Goal: Task Accomplishment & Management: Complete application form

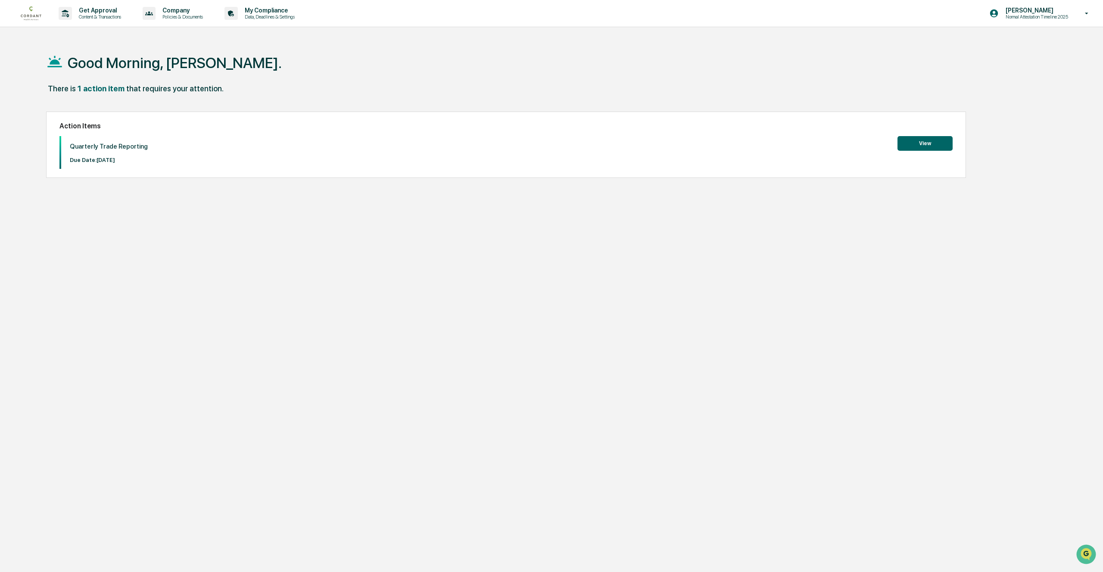
click at [921, 149] on button "View" at bounding box center [925, 143] width 55 height 15
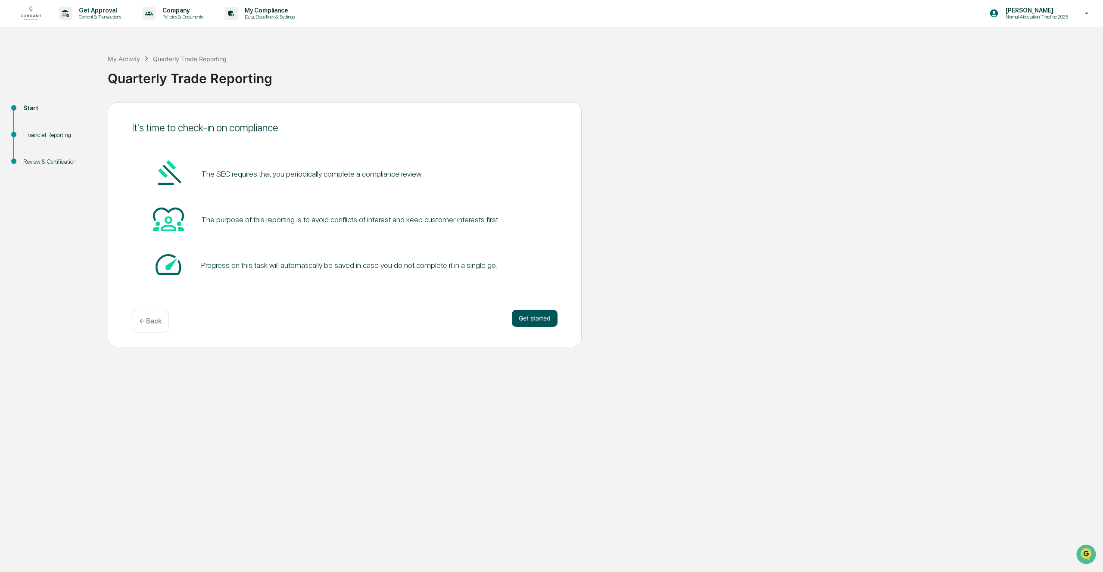
click at [529, 322] on button "Get started" at bounding box center [535, 318] width 46 height 17
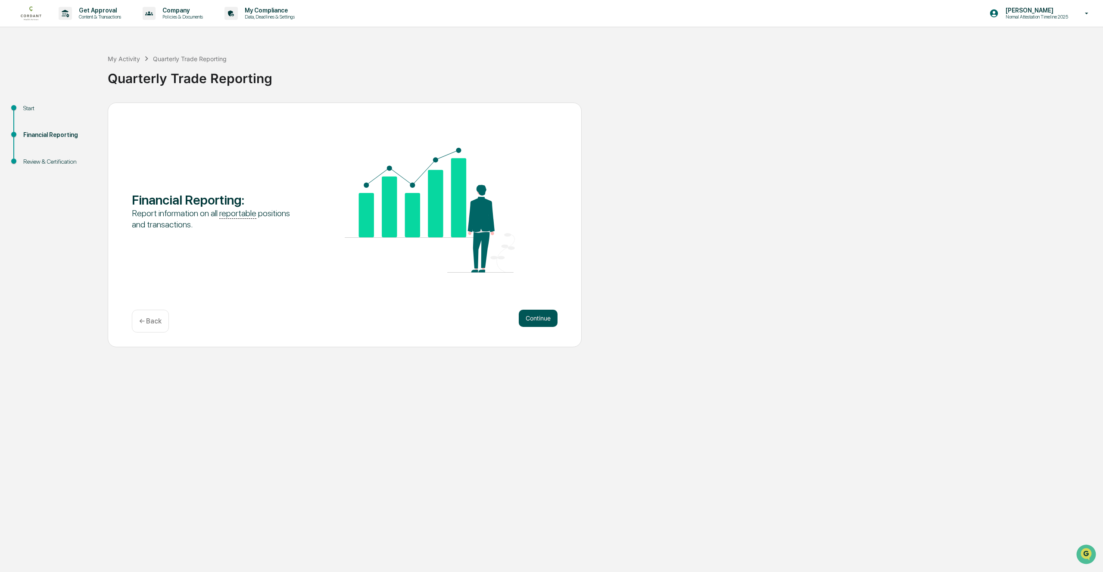
click at [535, 325] on button "Continue" at bounding box center [538, 318] width 39 height 17
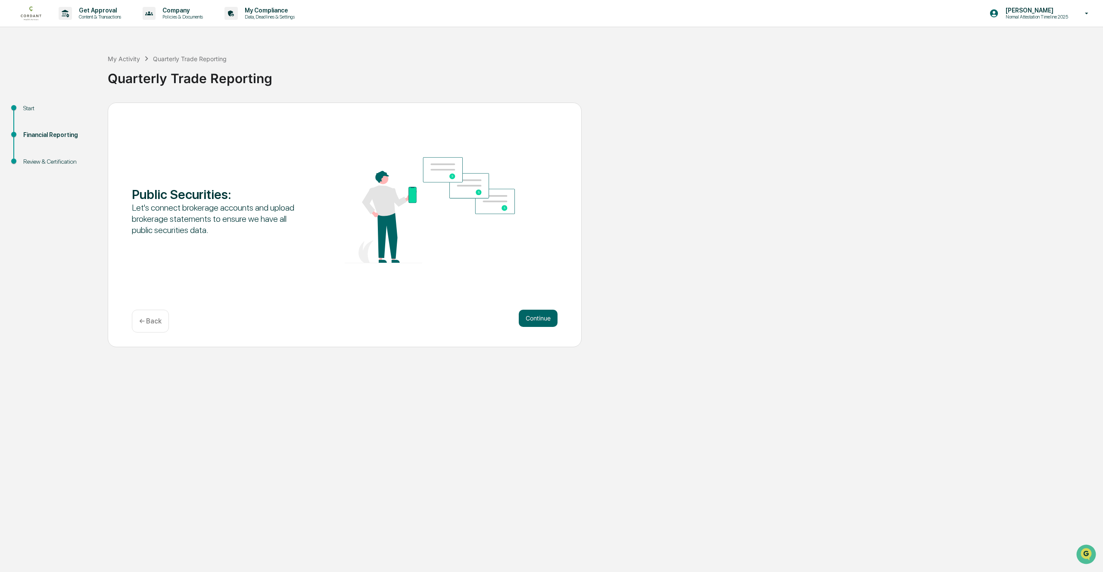
click at [535, 325] on button "Continue" at bounding box center [538, 318] width 39 height 17
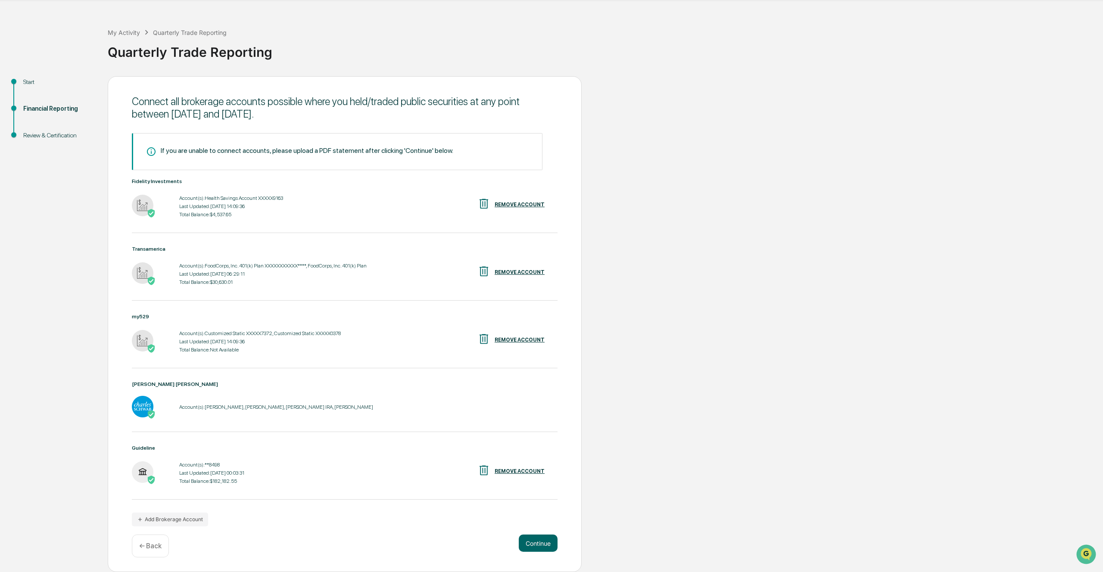
scroll to position [32, 0]
click at [530, 549] on button "Continue" at bounding box center [538, 543] width 39 height 17
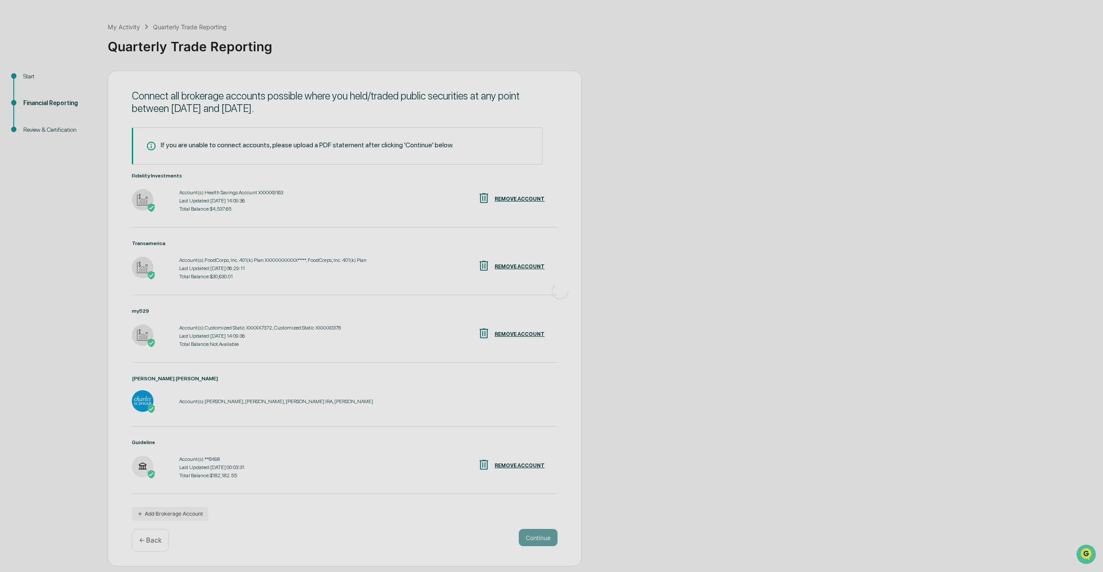
scroll to position [0, 0]
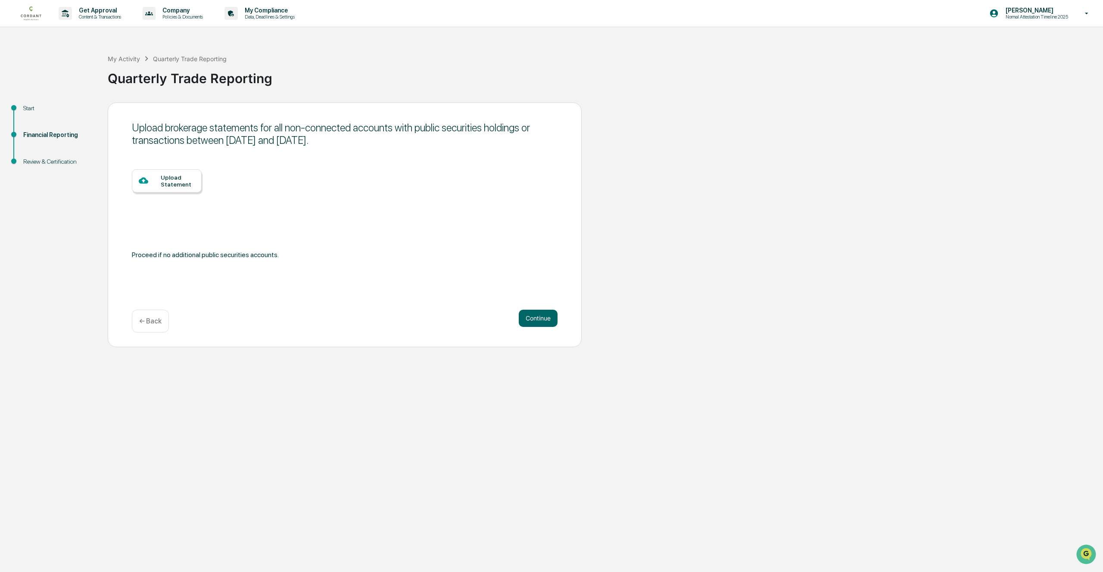
click at [187, 187] on div "Upload Statement" at bounding box center [178, 181] width 34 height 14
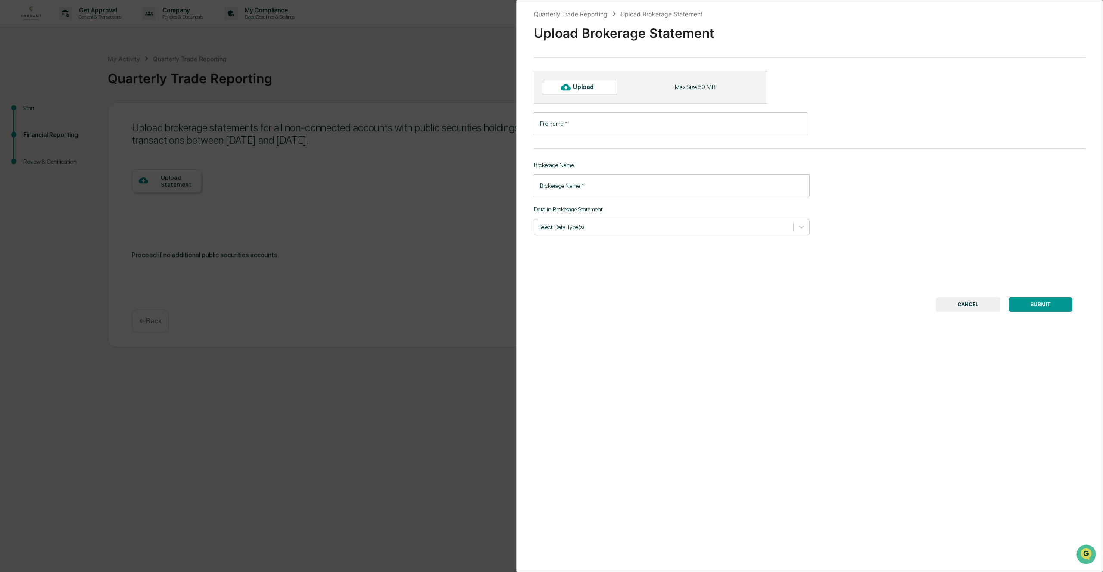
click at [582, 126] on input "File name   *" at bounding box center [671, 123] width 274 height 23
type input "**********"
click at [599, 189] on input "Brokerage Name   *" at bounding box center [672, 186] width 276 height 23
type input "**********"
click at [559, 186] on input "**********" at bounding box center [672, 186] width 276 height 23
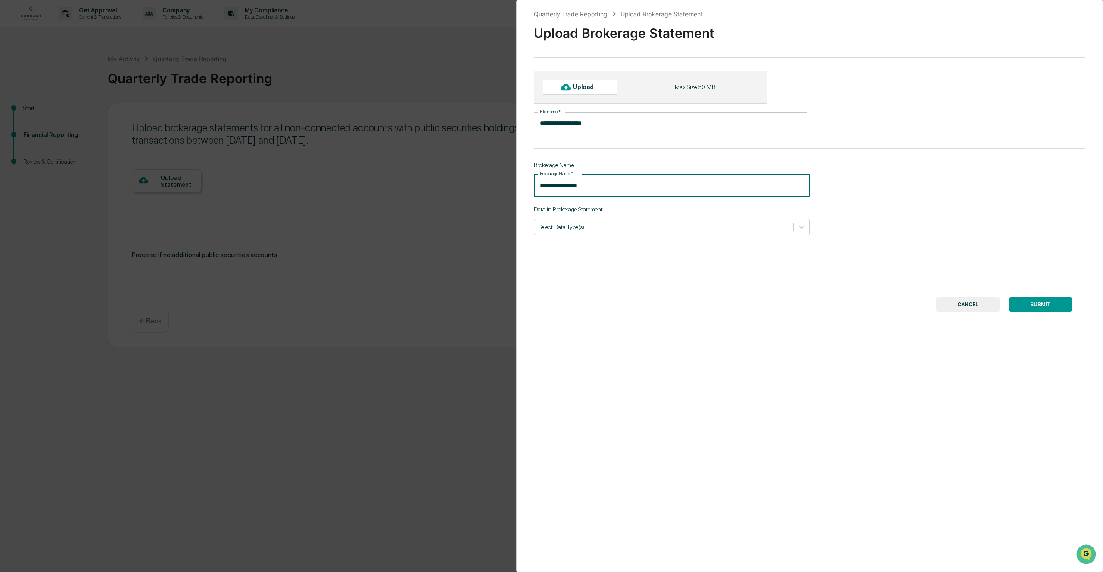
click at [559, 186] on input "**********" at bounding box center [672, 186] width 276 height 23
click at [591, 122] on input "**********" at bounding box center [671, 123] width 274 height 23
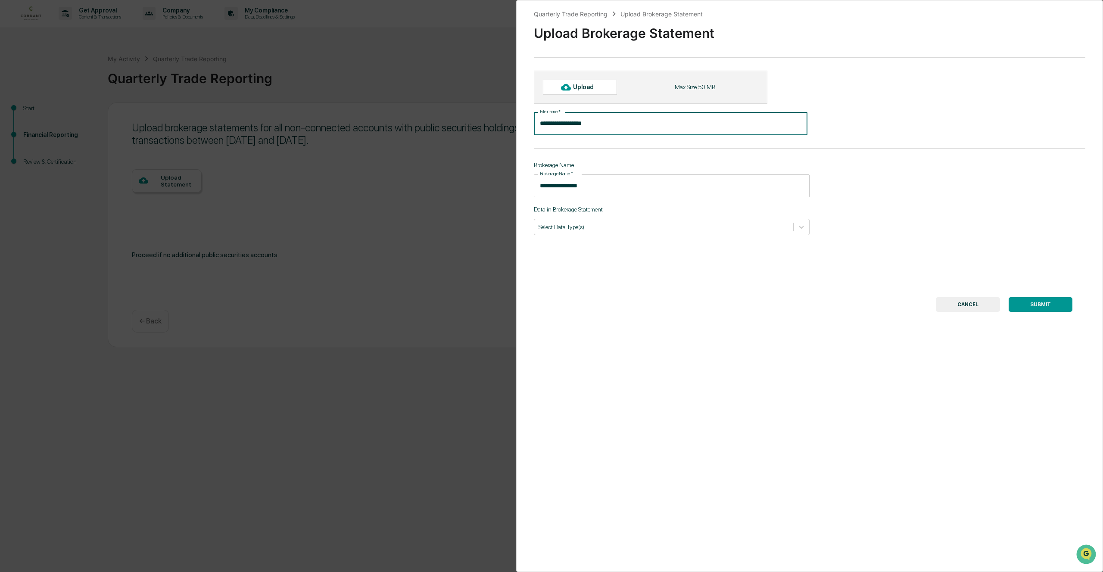
click at [591, 122] on input "**********" at bounding box center [671, 123] width 274 height 23
type input "**********"
click at [578, 187] on input "**********" at bounding box center [672, 186] width 276 height 23
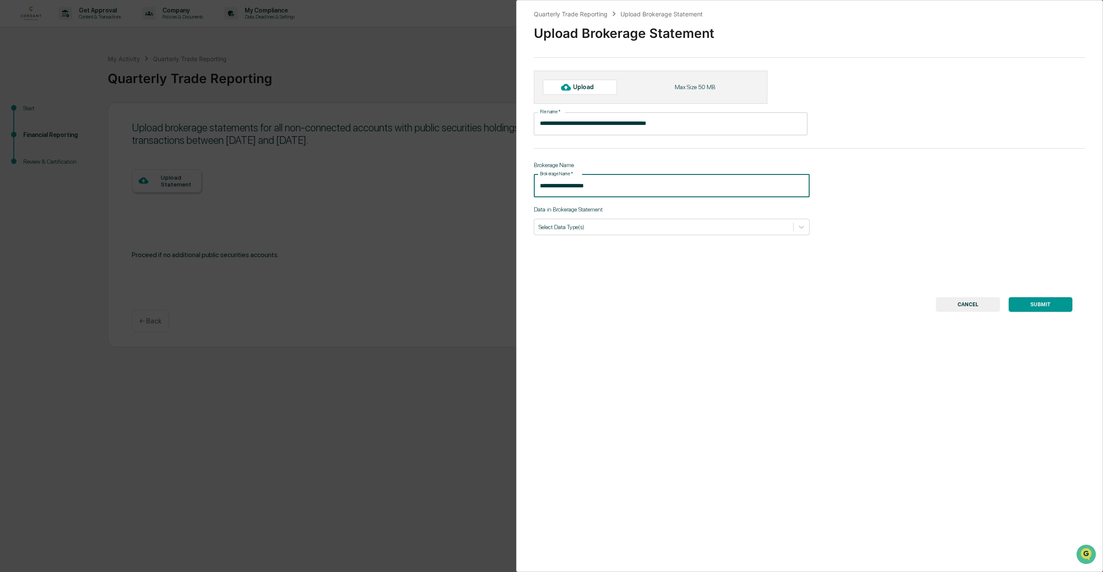
type input "**********"
click at [627, 236] on div "**********" at bounding box center [809, 286] width 587 height 572
click at [607, 229] on div at bounding box center [664, 227] width 250 height 8
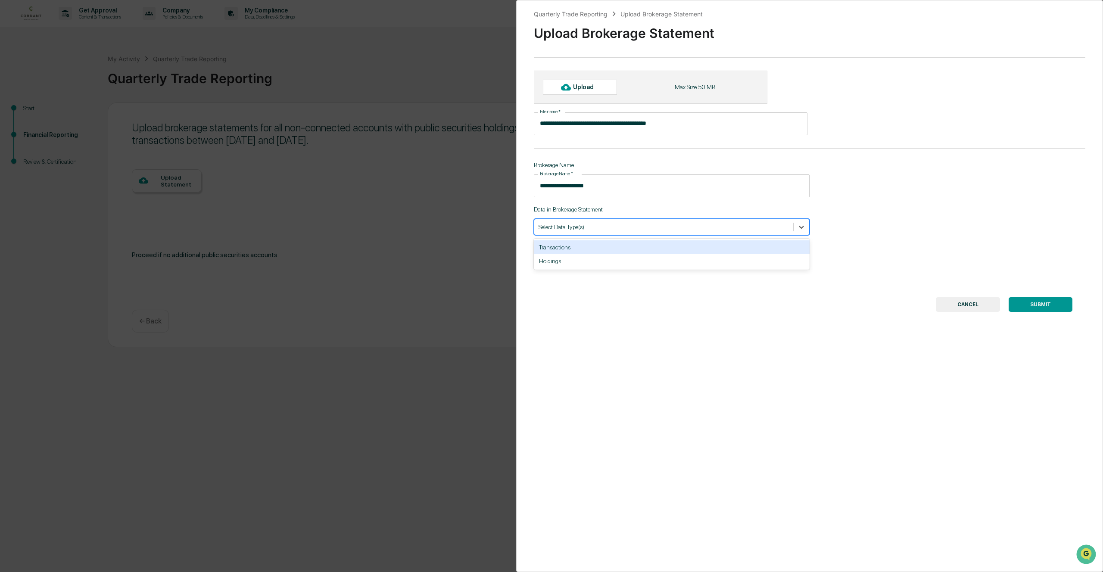
click at [582, 247] on div "Transactions" at bounding box center [672, 247] width 276 height 14
click at [590, 245] on div "Holdings" at bounding box center [672, 247] width 276 height 14
click at [620, 306] on div "SUBMIT CANCEL" at bounding box center [810, 304] width 526 height 15
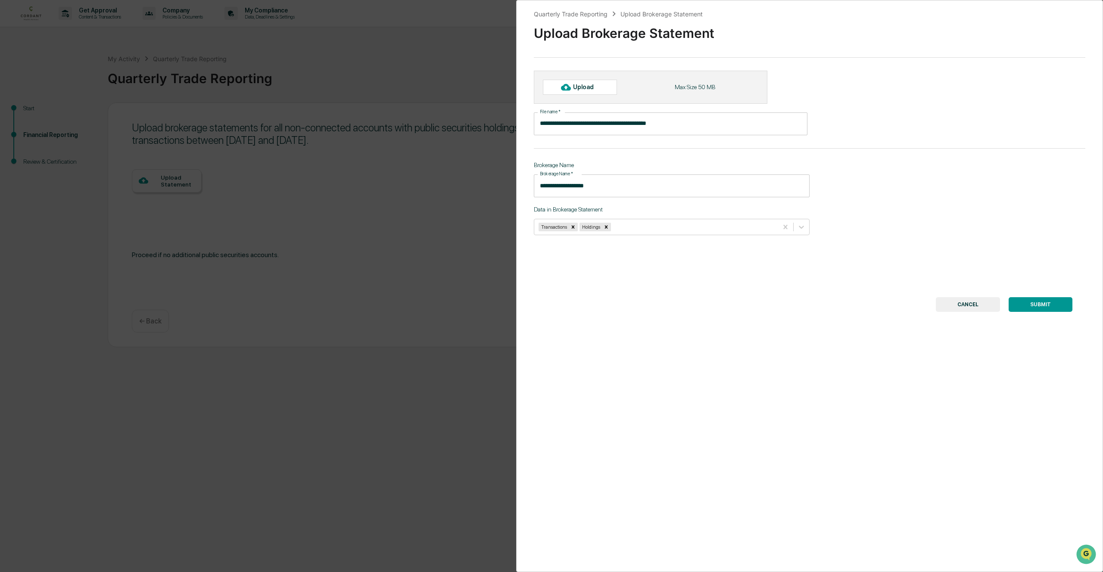
click at [590, 84] on div "Upload" at bounding box center [587, 87] width 28 height 7
type input "**********"
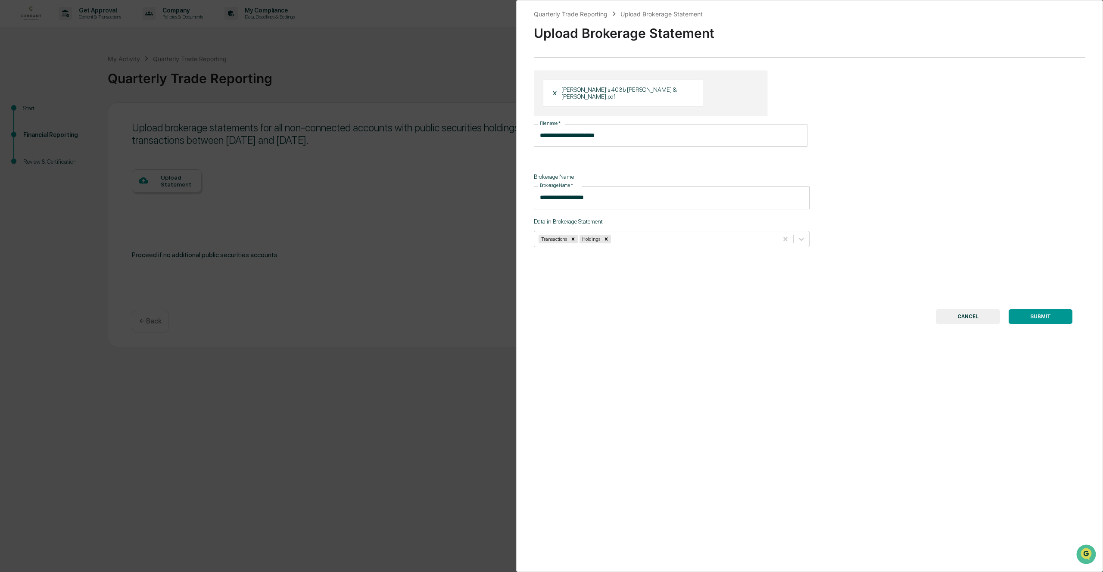
click at [1040, 309] on button "SUBMIT" at bounding box center [1041, 316] width 64 height 15
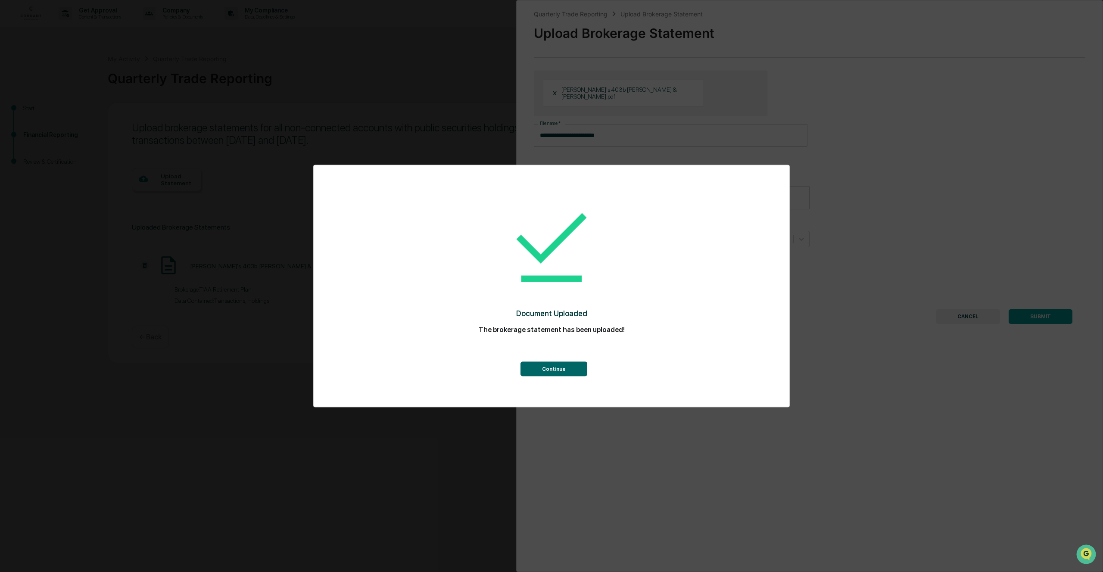
click at [544, 372] on button "Continue" at bounding box center [554, 369] width 67 height 15
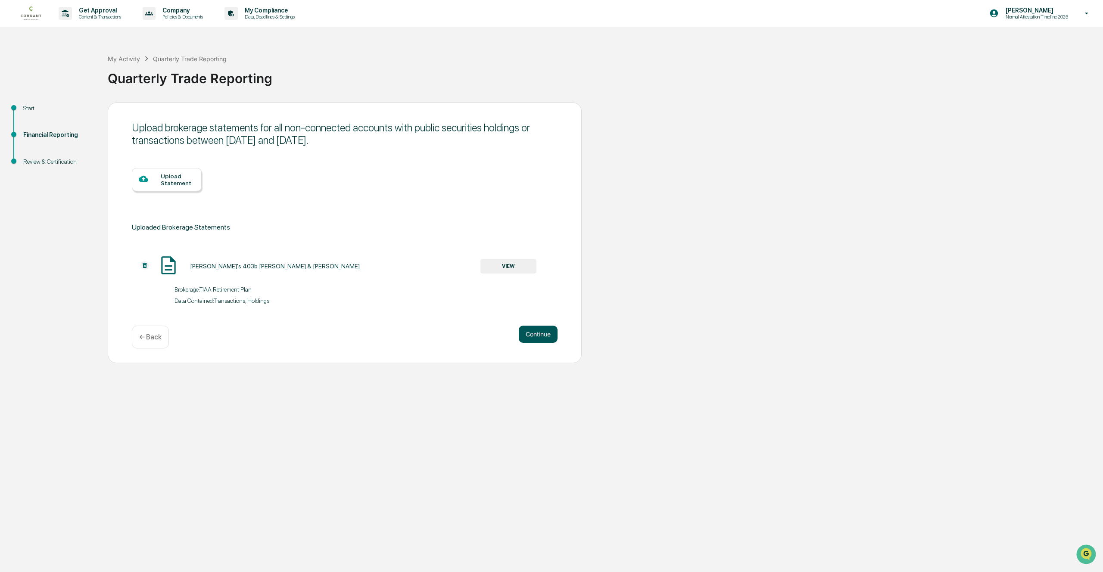
click at [536, 337] on button "Continue" at bounding box center [538, 334] width 39 height 17
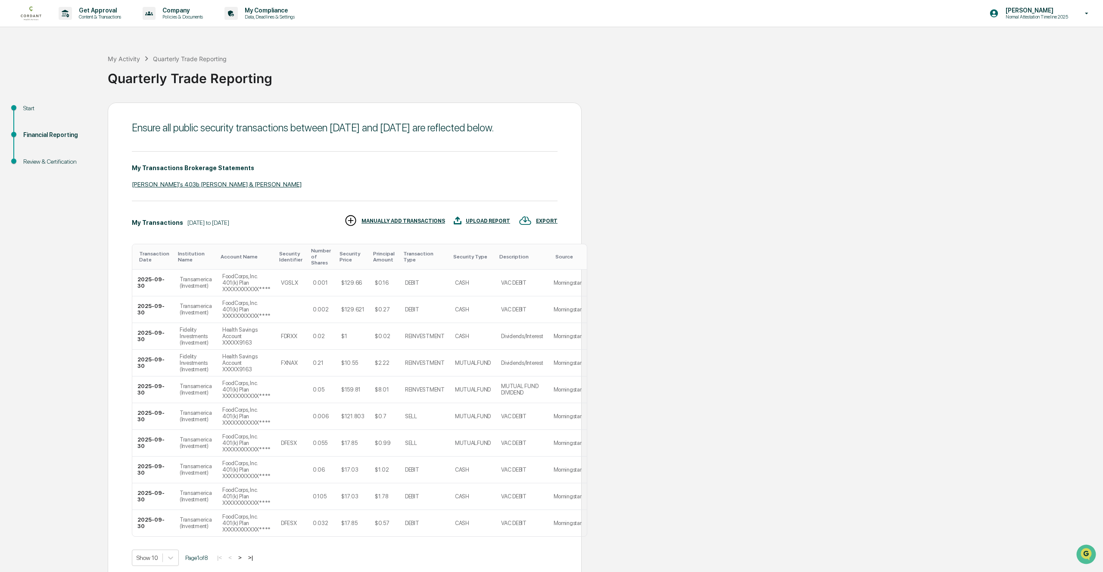
scroll to position [65, 0]
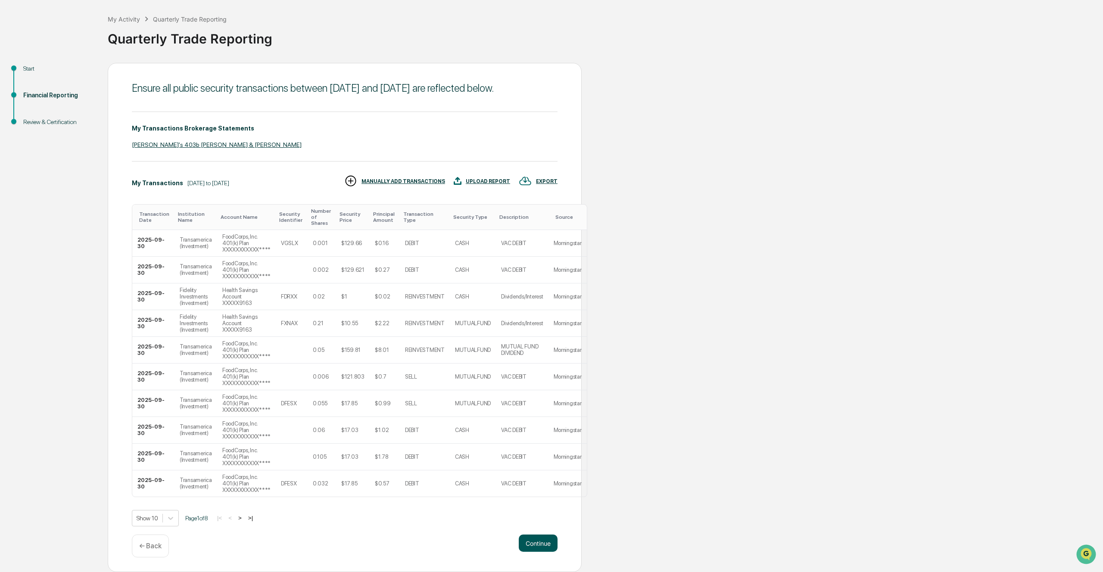
click at [541, 546] on button "Continue" at bounding box center [538, 543] width 39 height 17
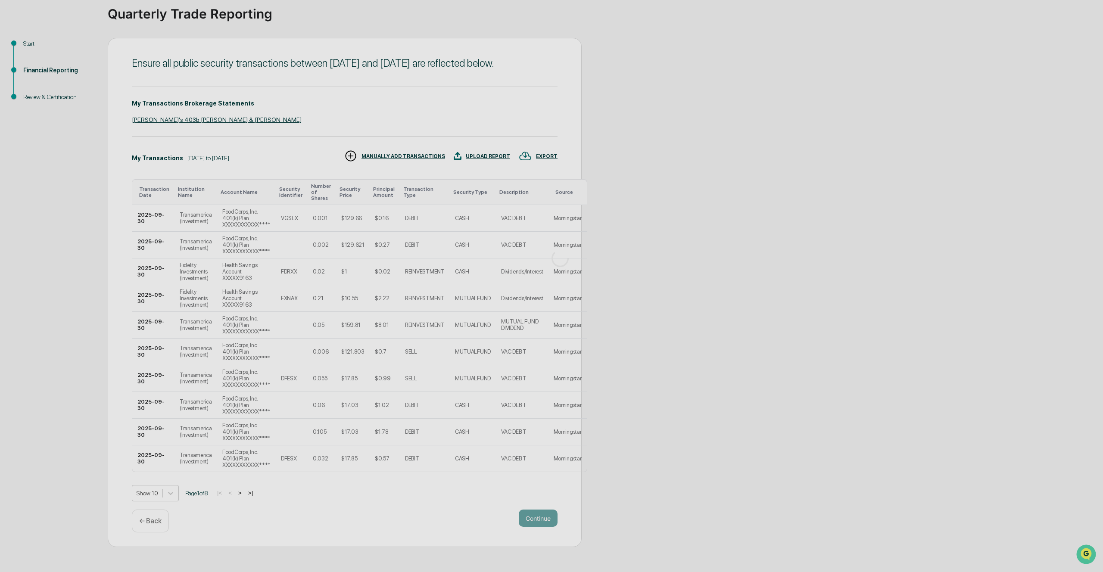
scroll to position [0, 0]
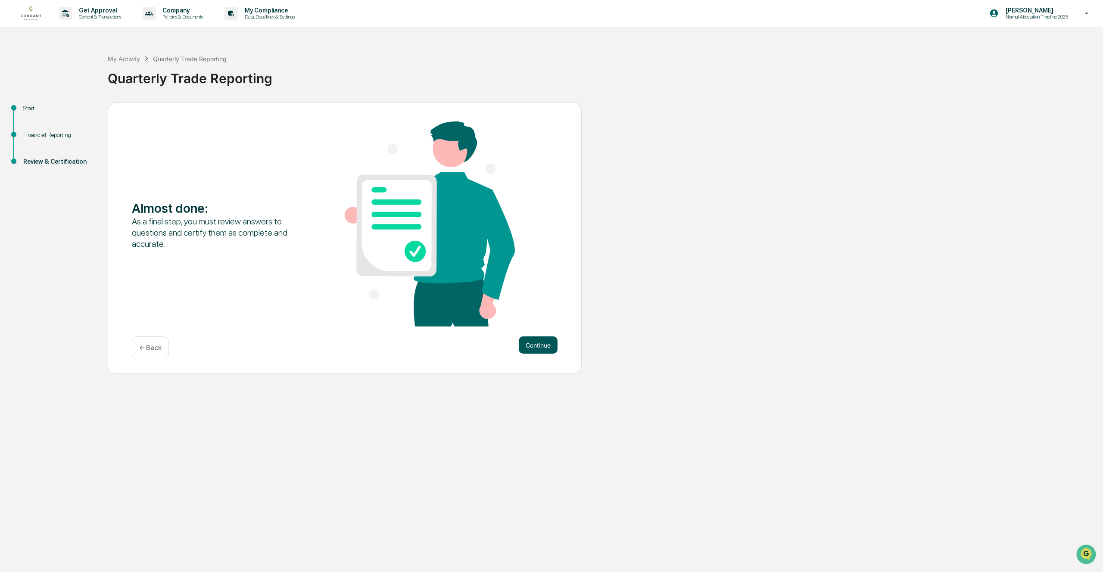
click at [535, 340] on button "Continue" at bounding box center [538, 345] width 39 height 17
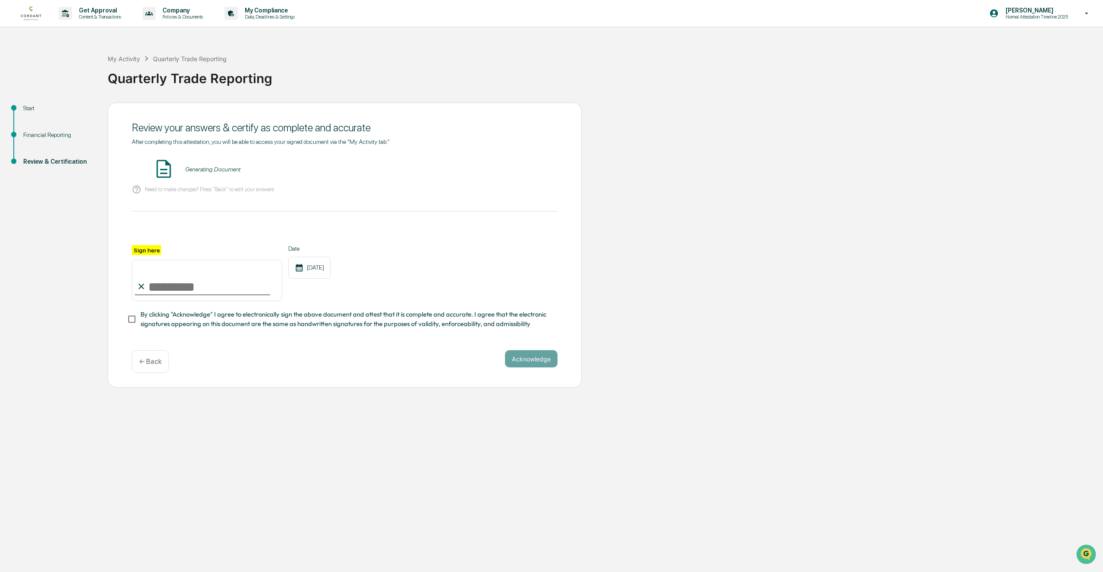
click at [220, 281] on input "Sign here" at bounding box center [207, 280] width 150 height 41
type input "**********"
click at [535, 362] on button "Acknowledge" at bounding box center [531, 358] width 53 height 17
click at [212, 319] on span "By clicking "Acknowledge" I agree to electronically sign the above document and…" at bounding box center [346, 319] width 410 height 19
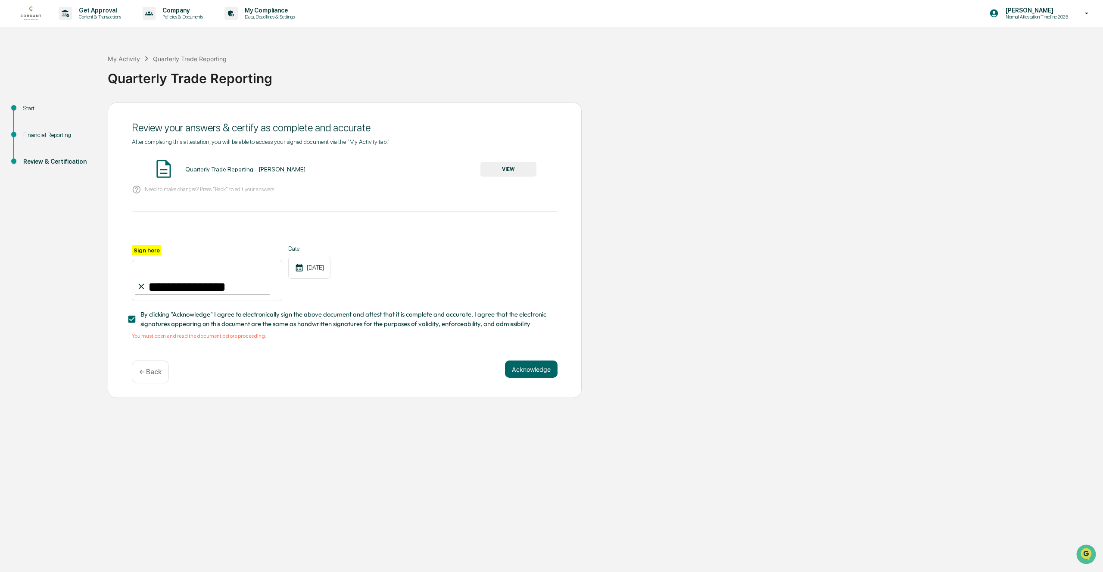
click at [510, 175] on button "VIEW" at bounding box center [509, 169] width 56 height 15
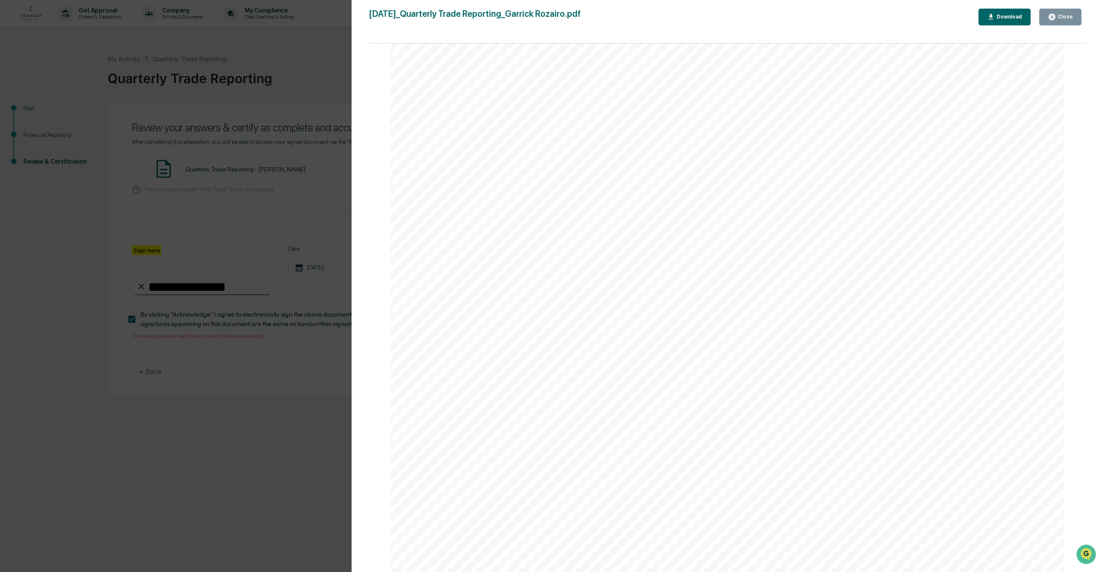
scroll to position [2005, 0]
click at [743, 419] on div "Financial Reporting Attestation of Completeness Based upon the definitions abov…" at bounding box center [727, 498] width 674 height 953
click at [1056, 20] on div "Close" at bounding box center [1064, 17] width 17 height 6
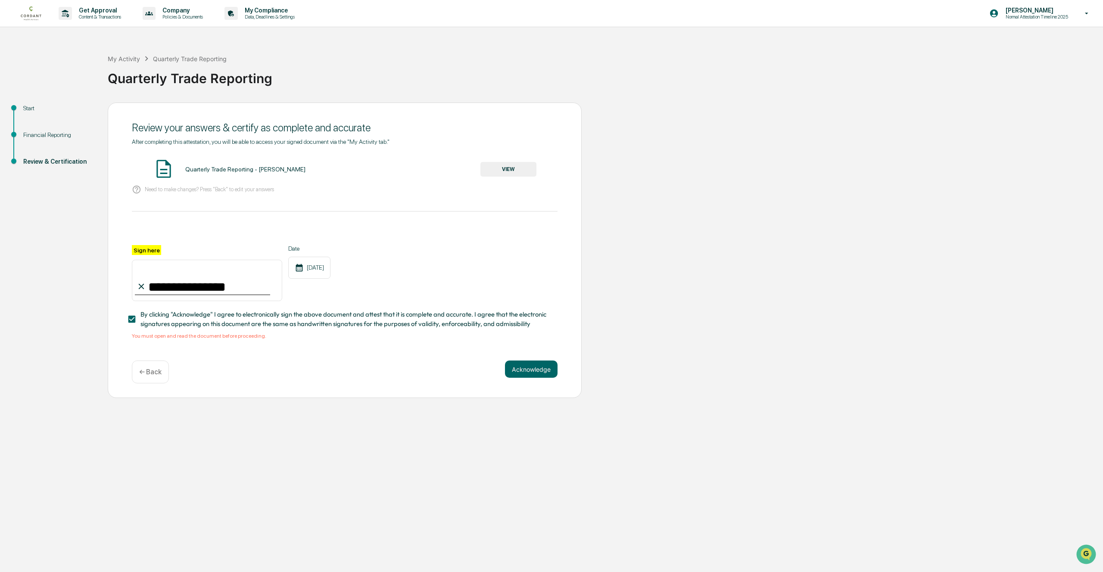
click at [518, 175] on button "VIEW" at bounding box center [509, 169] width 56 height 15
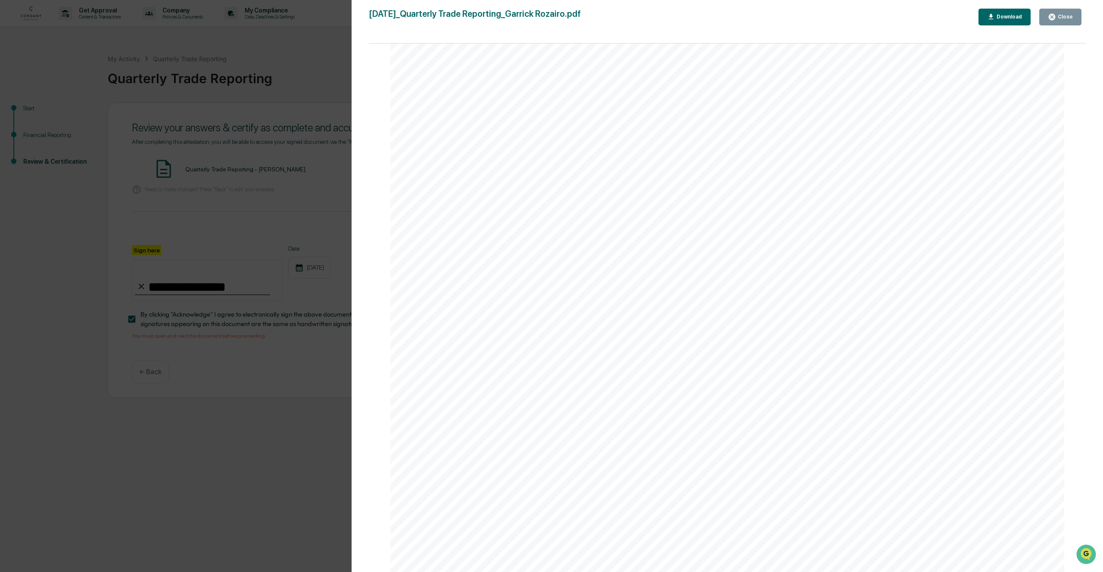
scroll to position [2006, 0]
click at [207, 272] on div "Version History [DATE] 04:07 PM [PERSON_NAME] [DATE]_Quarterly Trade Reporting_…" at bounding box center [551, 286] width 1103 height 572
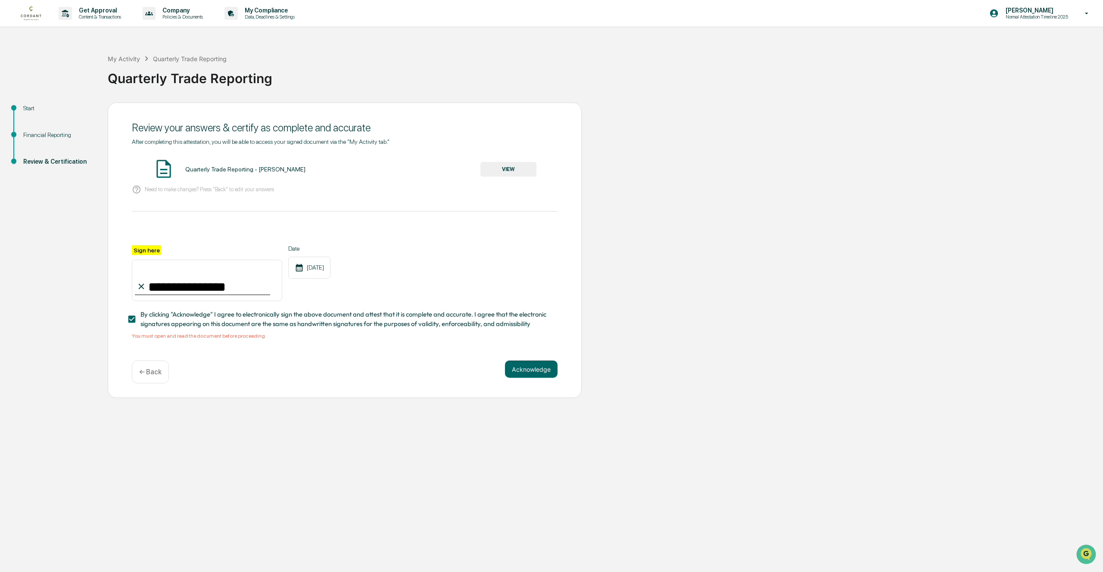
click at [146, 370] on p "← Back" at bounding box center [150, 372] width 22 height 8
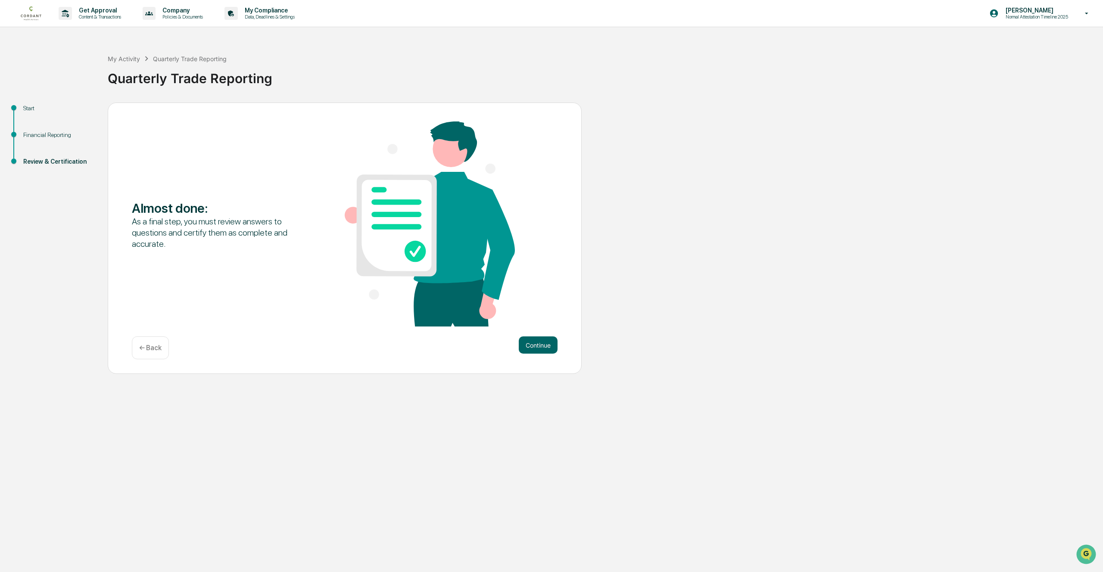
click at [155, 347] on p "← Back" at bounding box center [150, 348] width 22 height 8
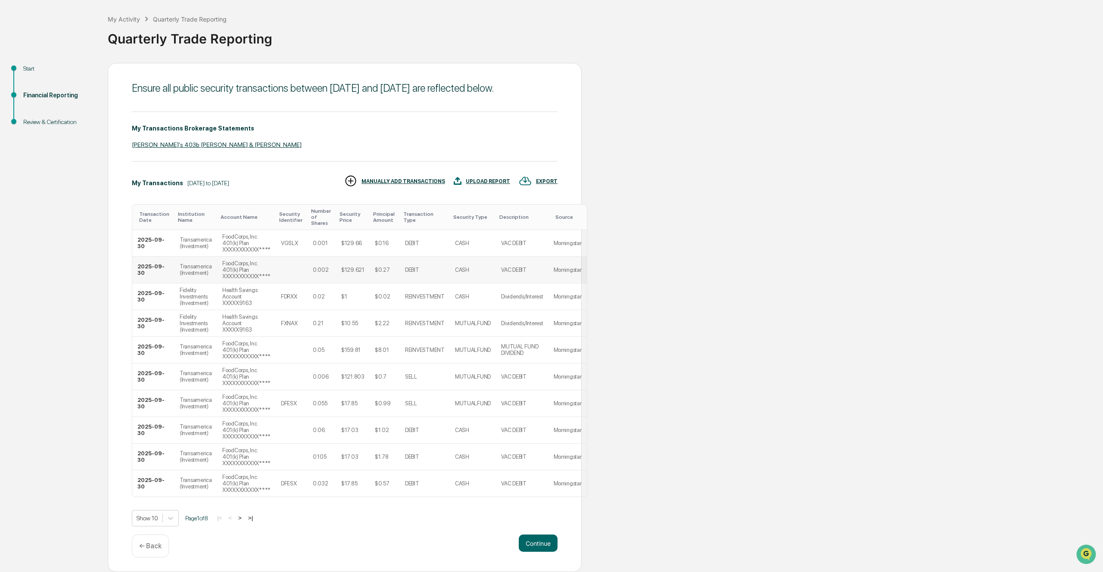
scroll to position [62, 0]
click at [256, 522] on button ">|" at bounding box center [251, 518] width 10 height 7
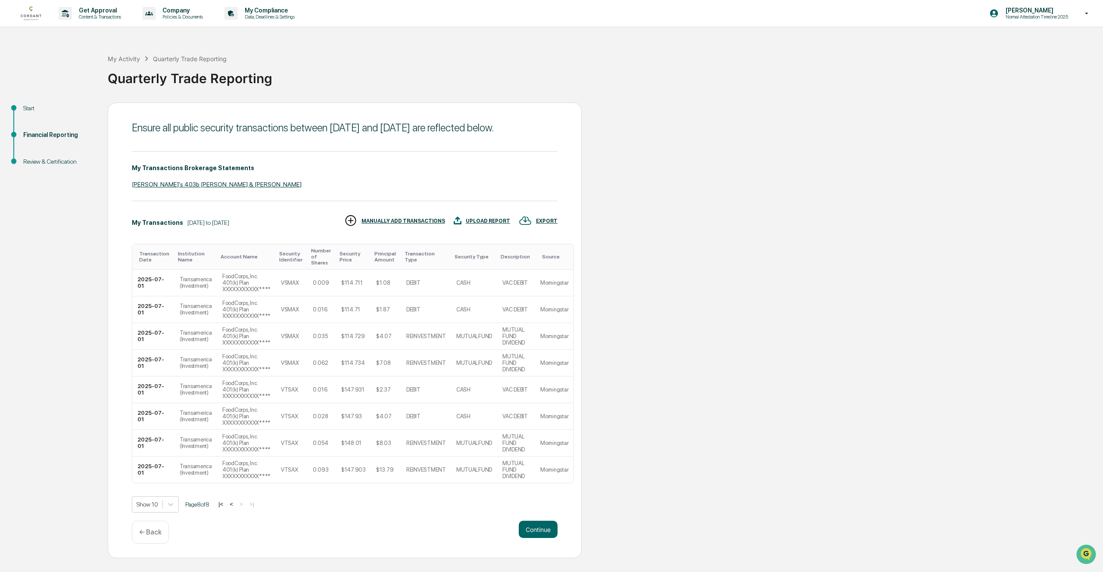
click at [236, 508] on button "<" at bounding box center [231, 504] width 9 height 7
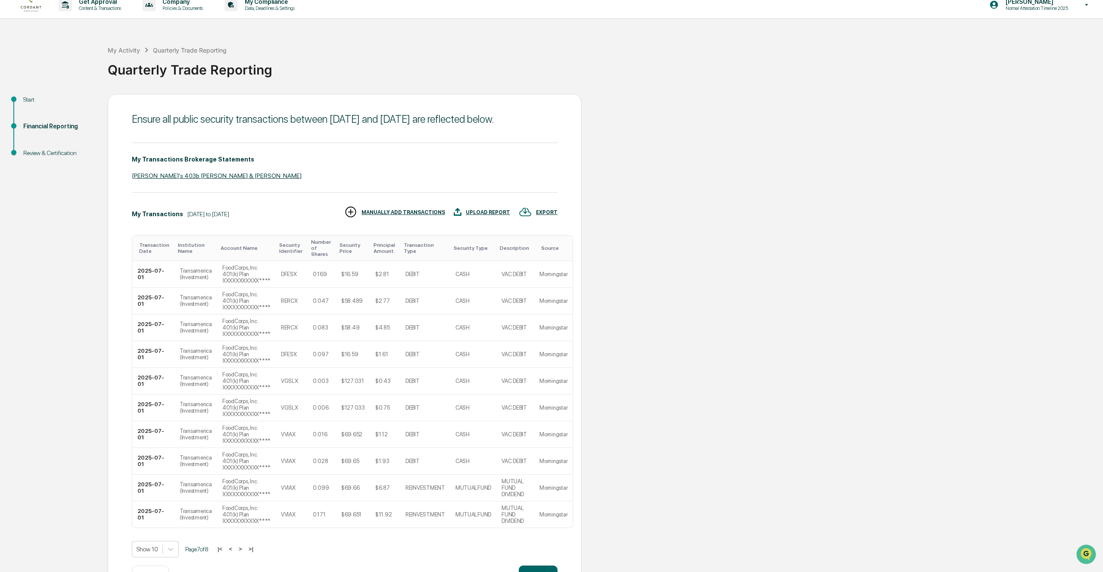
scroll to position [65, 0]
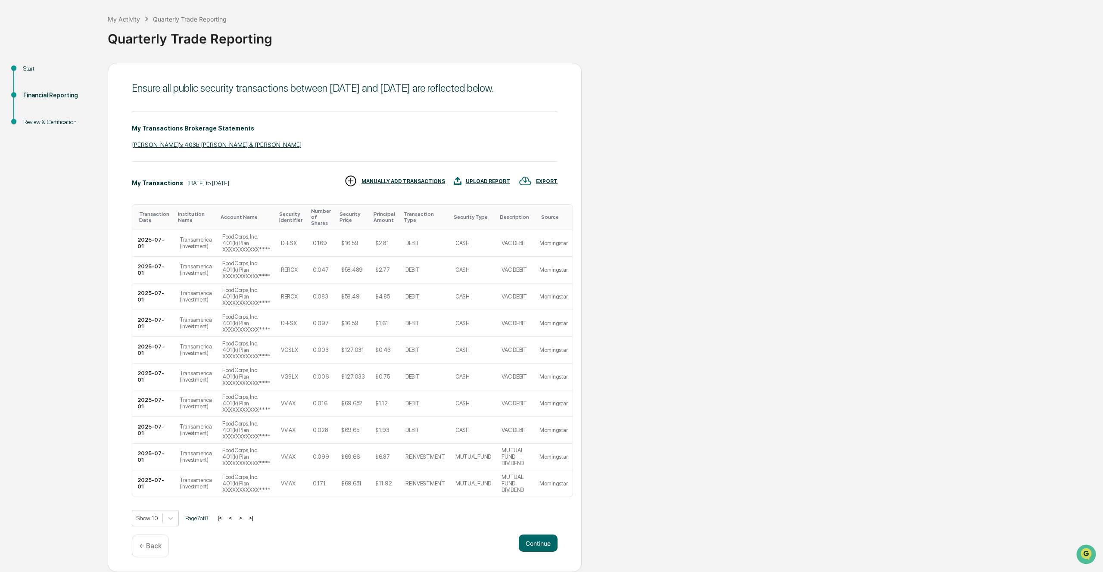
click at [235, 519] on button "<" at bounding box center [230, 518] width 9 height 7
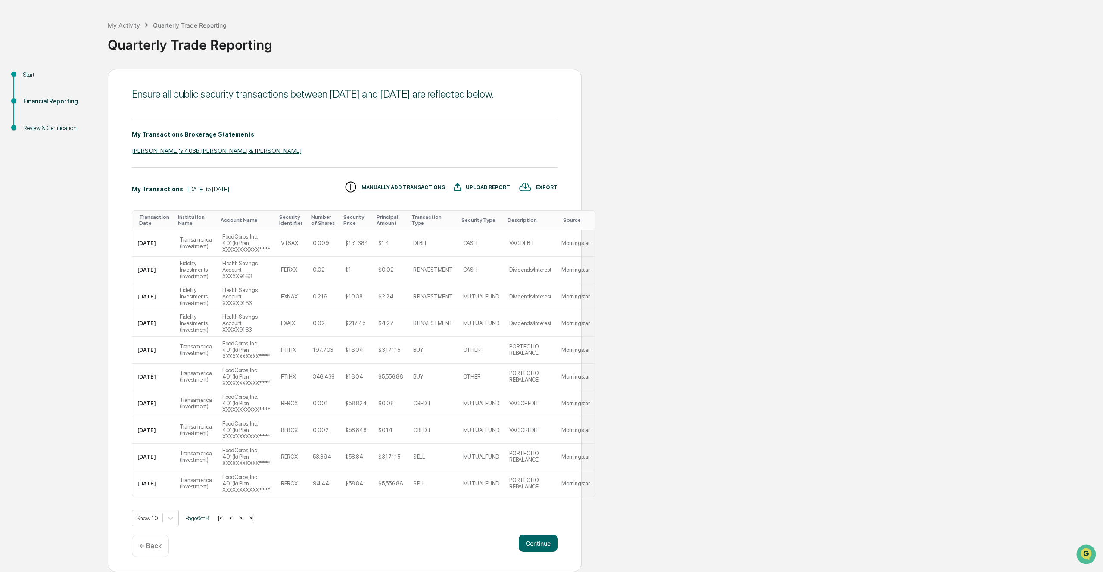
scroll to position [58, 0]
click at [235, 518] on button "<" at bounding box center [231, 518] width 9 height 7
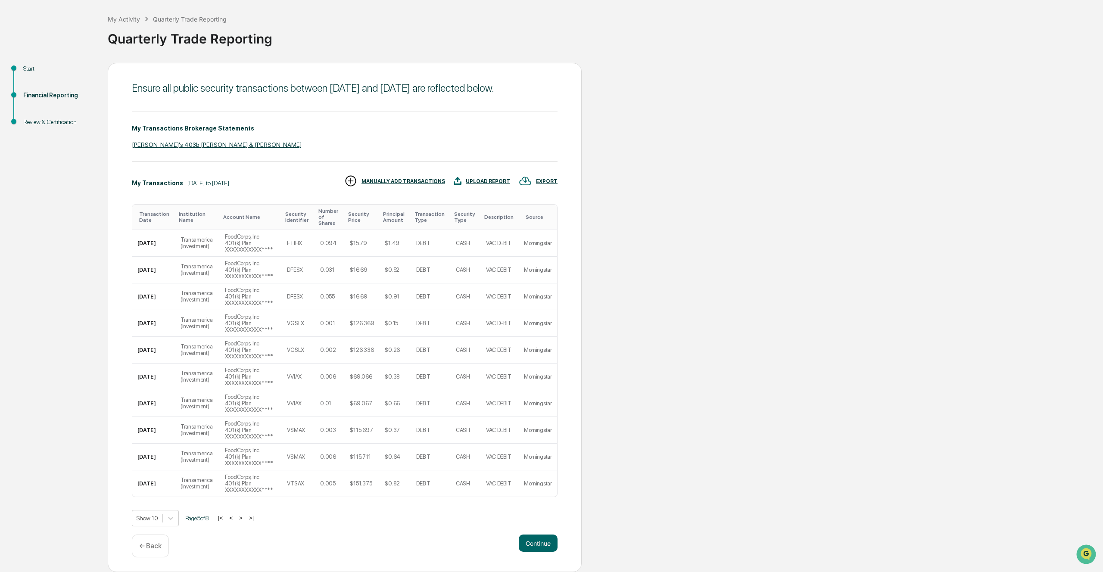
scroll to position [65, 0]
click at [235, 518] on button "<" at bounding box center [231, 518] width 9 height 7
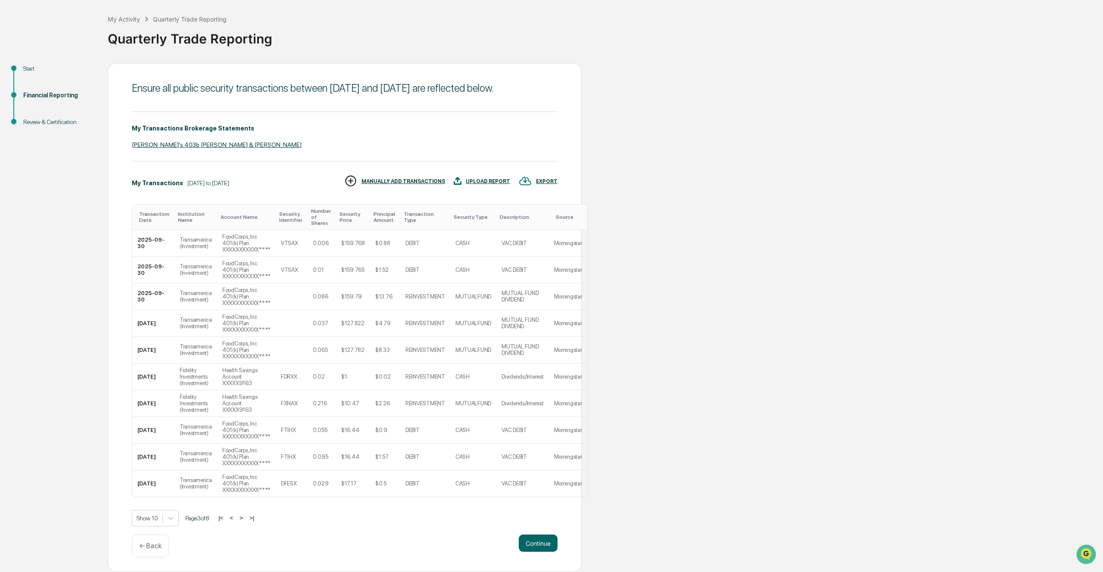
click at [236, 518] on button "<" at bounding box center [231, 518] width 9 height 7
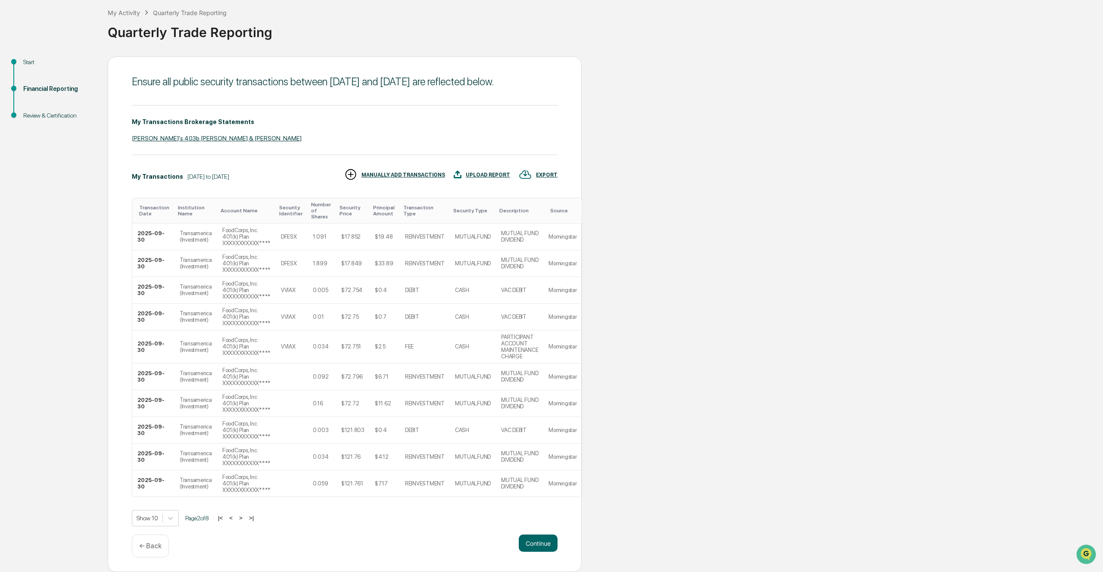
click at [239, 518] on div "Show 10 Page 2 of 8 |< < > >|" at bounding box center [345, 518] width 426 height 16
click at [156, 550] on p "← Back" at bounding box center [150, 546] width 22 height 8
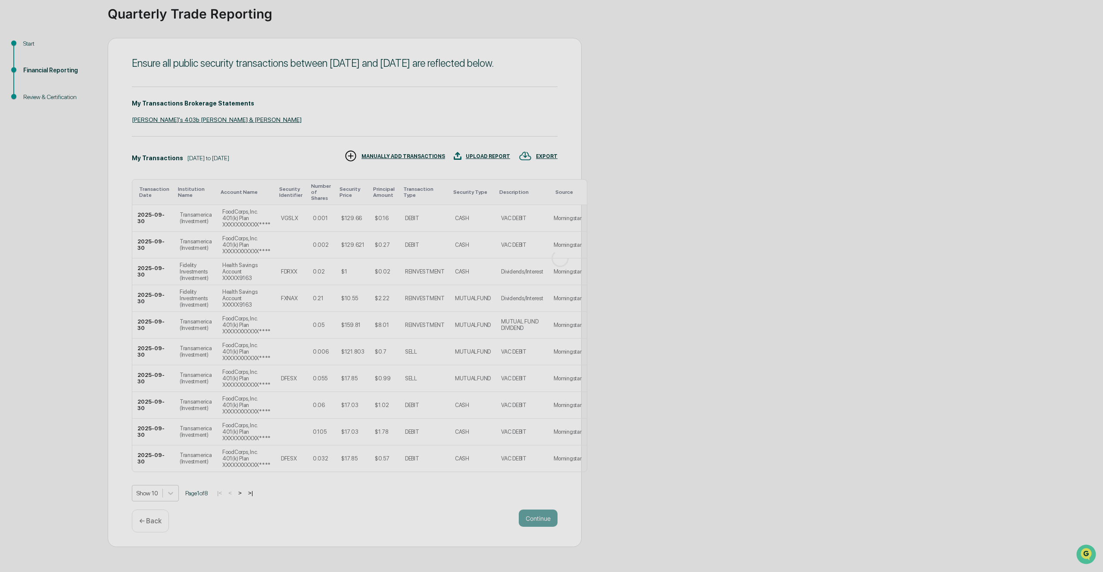
scroll to position [0, 0]
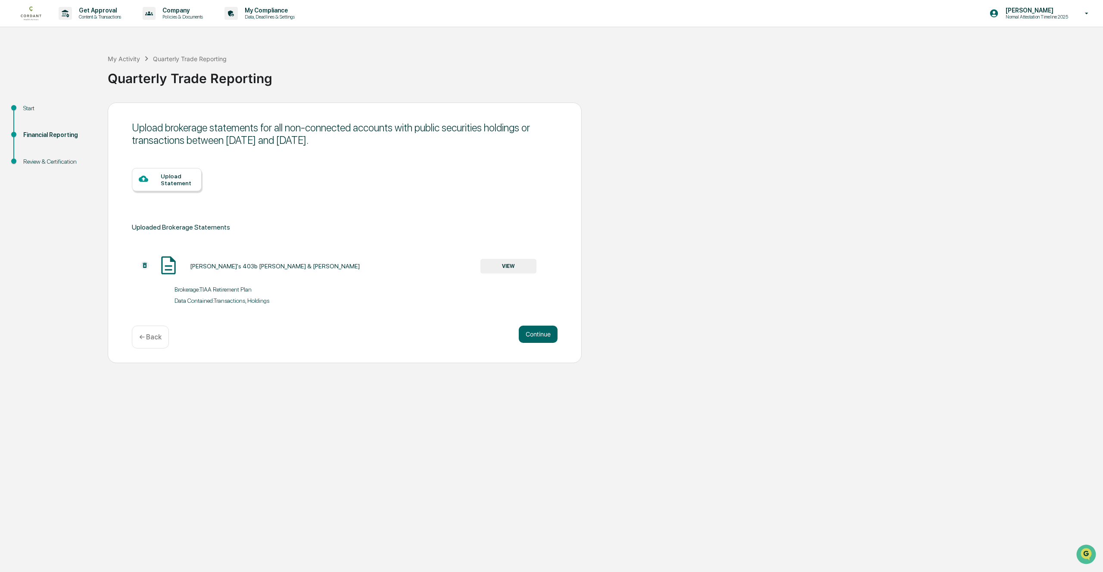
click at [148, 341] on div "← Back" at bounding box center [150, 337] width 37 height 23
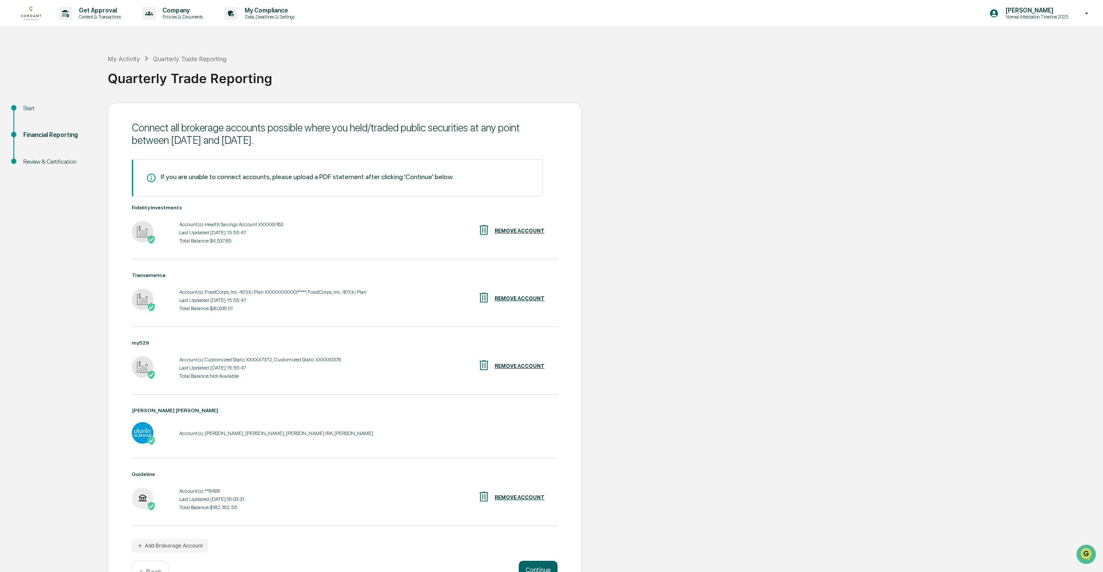
click at [212, 291] on div "Account(s): FoodCorps, Inc. 401(k) Plan XXXXXXXXXXX****, FoodCorps, Inc. 401(k)…" at bounding box center [272, 292] width 187 height 6
click at [234, 303] on div "Last Updated: [DATE] 15:55:47" at bounding box center [272, 300] width 187 height 6
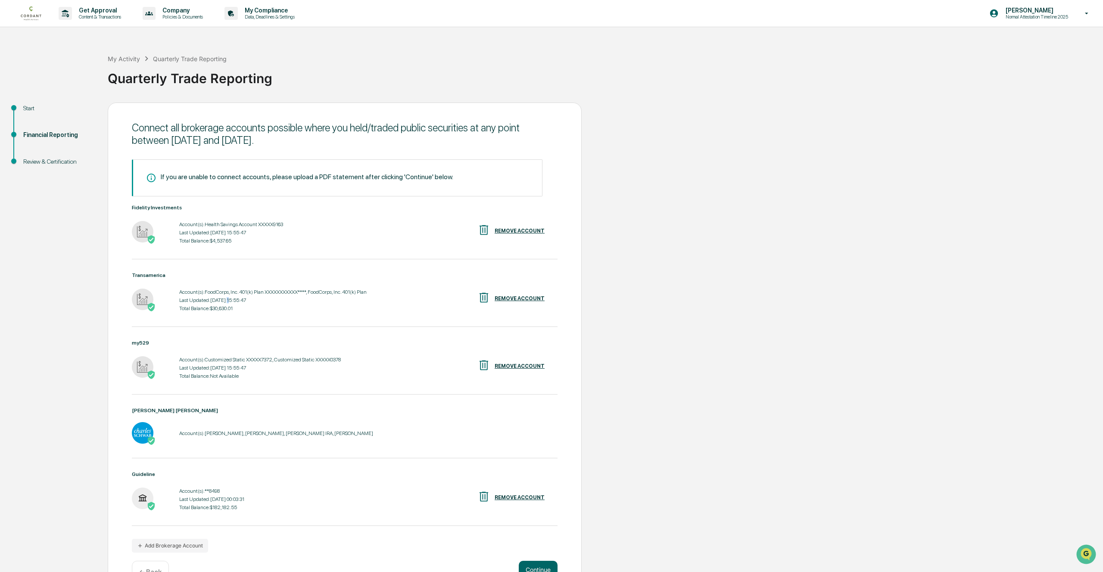
click at [241, 223] on div "Account(s): Health Savings Account XXXXX9163" at bounding box center [231, 225] width 104 height 6
click at [229, 375] on div "Account(s): Customized Static XXXXX7372, Customized Static XXXXX0378 Last Updat…" at bounding box center [260, 368] width 162 height 27
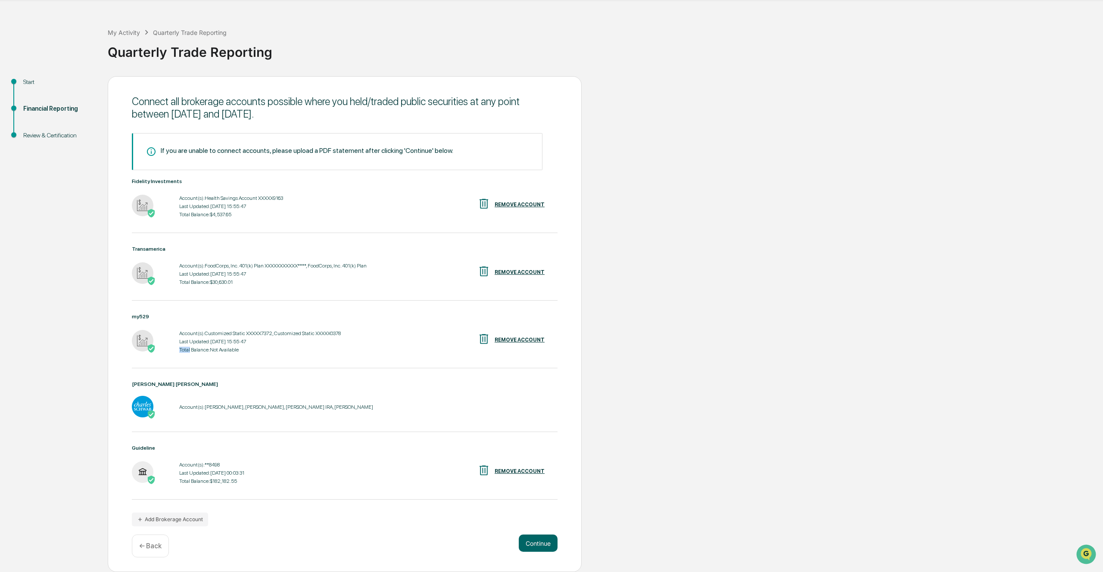
scroll to position [32, 0]
click at [233, 473] on div "Last Updated: [DATE] 00:03:31" at bounding box center [211, 473] width 65 height 6
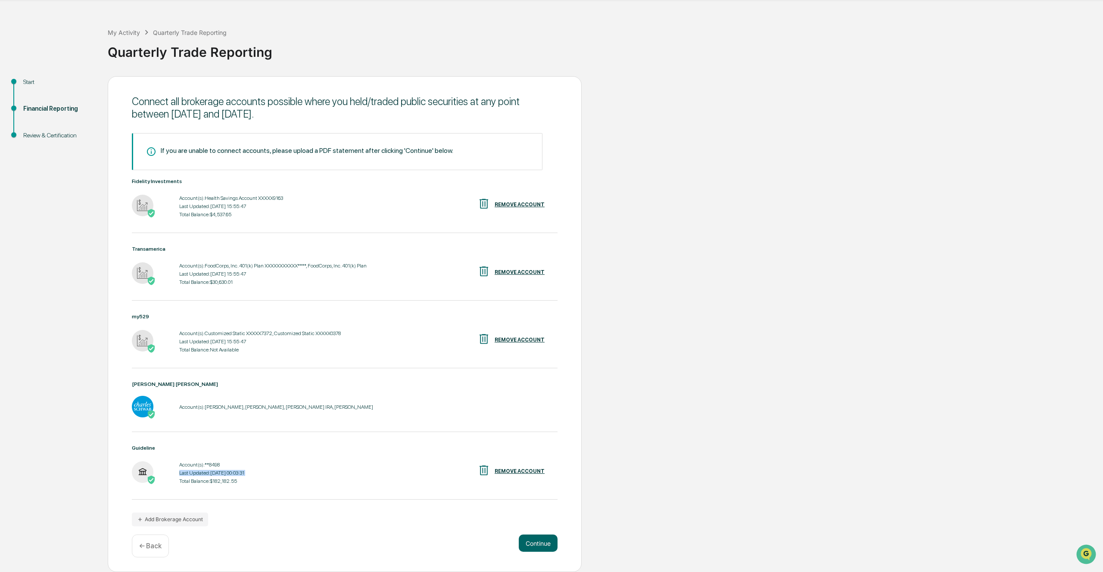
click at [218, 463] on div "Account(s): **8498" at bounding box center [211, 465] width 65 height 6
click at [527, 547] on button "Continue" at bounding box center [538, 543] width 39 height 17
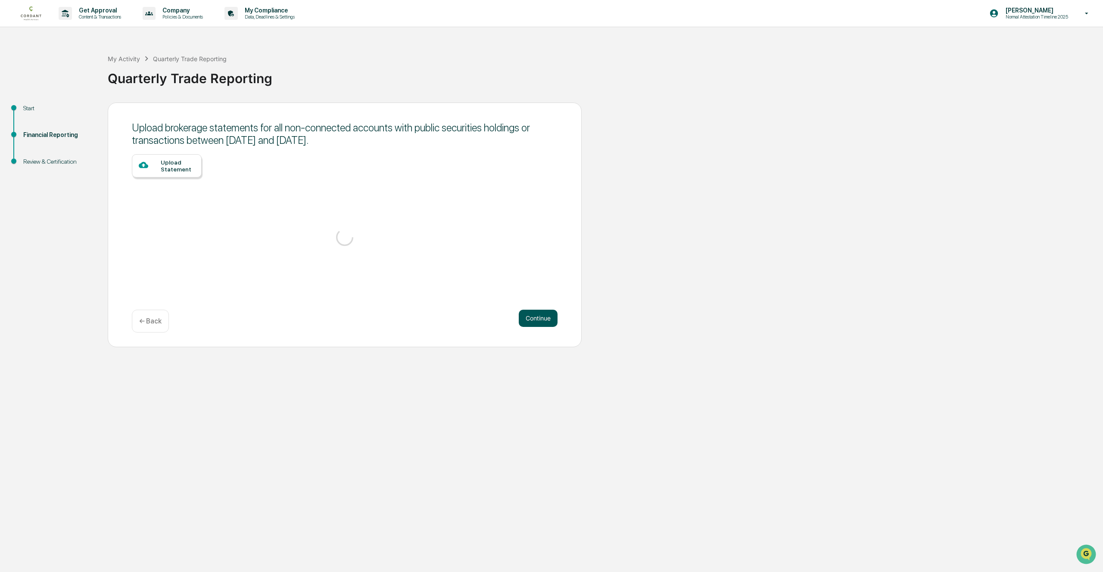
scroll to position [0, 0]
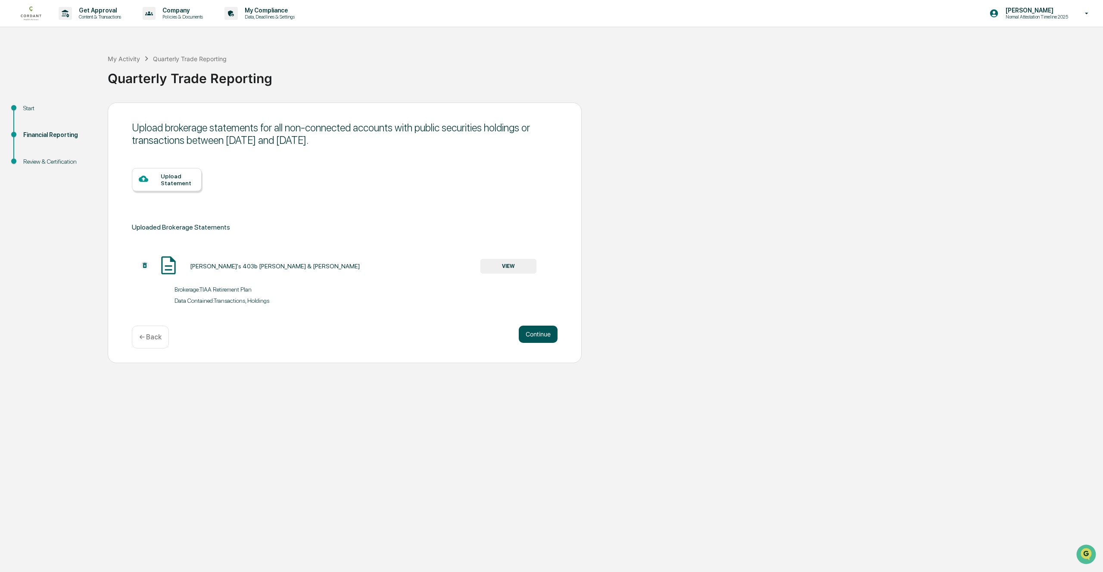
click at [543, 340] on button "Continue" at bounding box center [538, 334] width 39 height 17
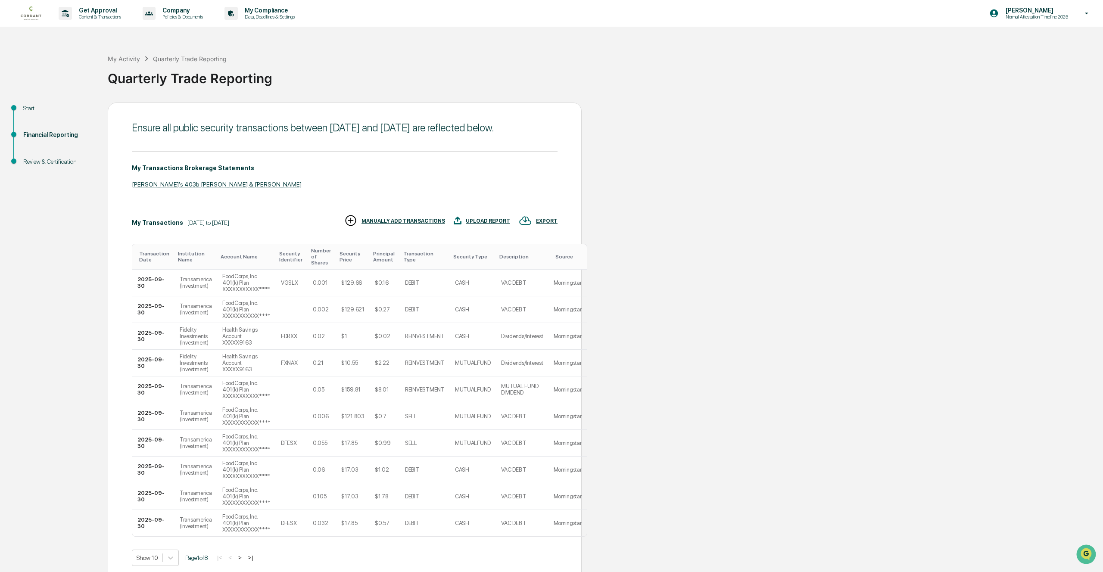
scroll to position [65, 0]
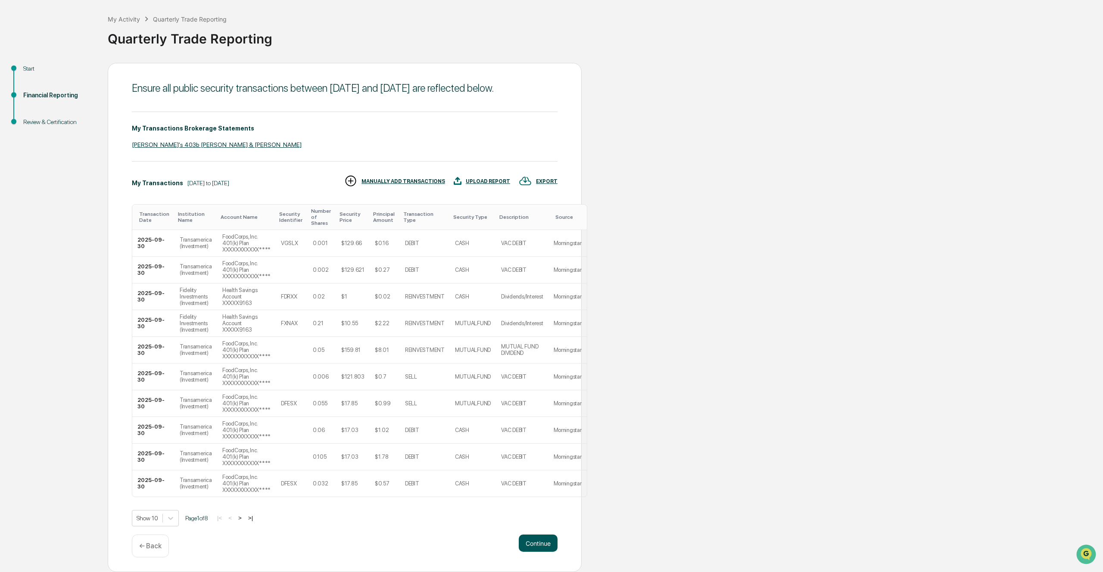
click at [530, 541] on button "Continue" at bounding box center [538, 543] width 39 height 17
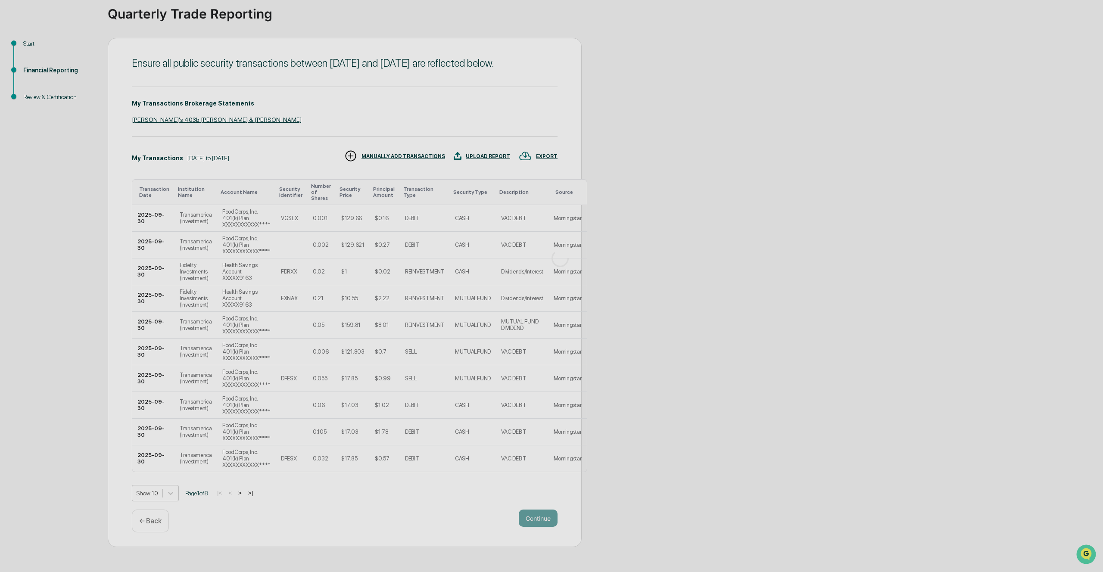
scroll to position [0, 0]
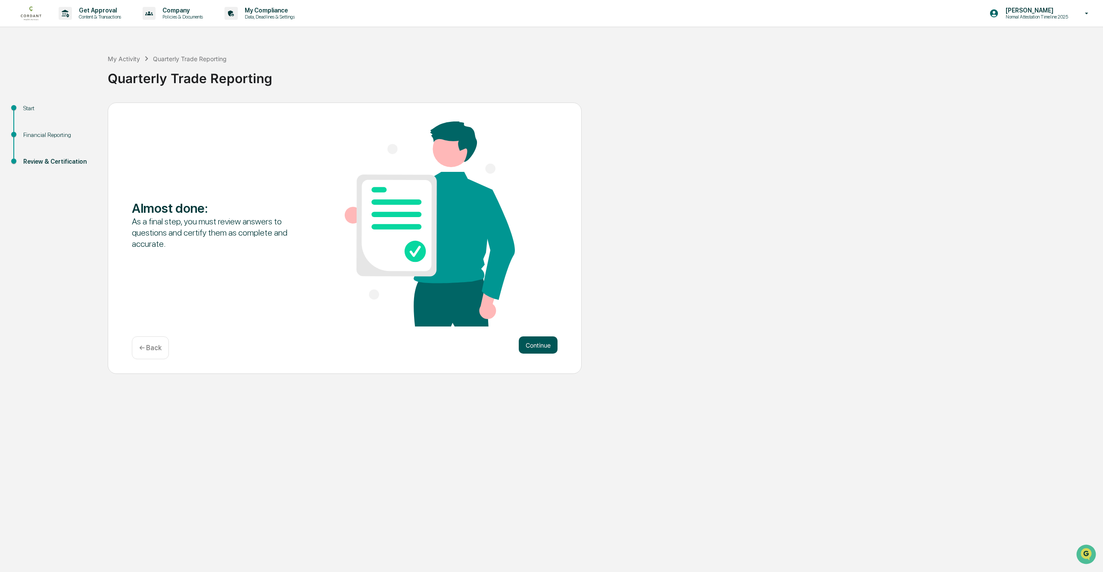
click at [547, 345] on button "Continue" at bounding box center [538, 345] width 39 height 17
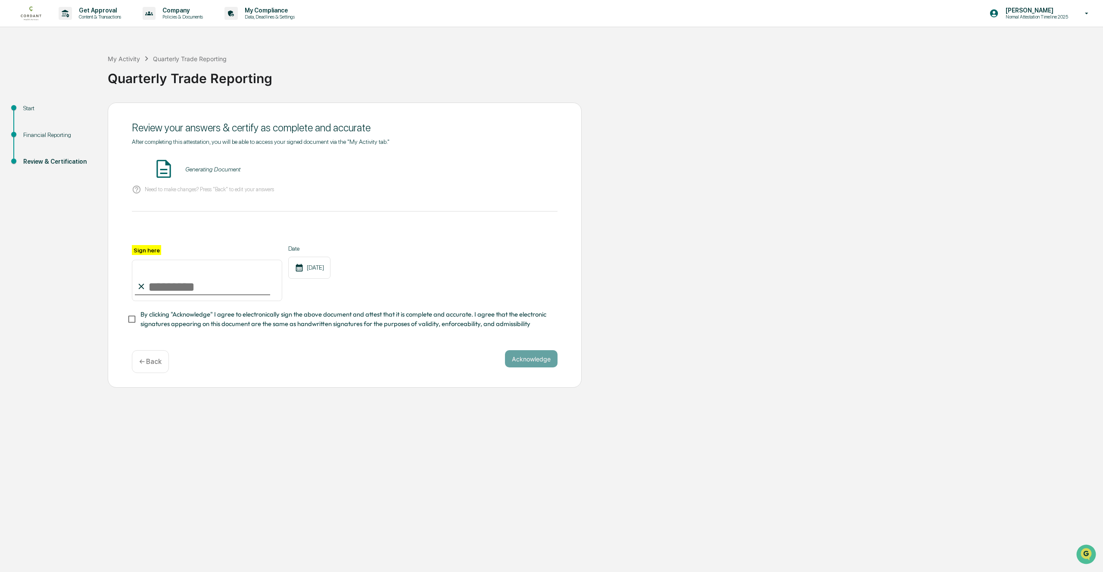
click at [200, 286] on input "Sign here" at bounding box center [207, 280] width 150 height 41
type input "**********"
click at [522, 360] on button "Acknowledge" at bounding box center [531, 358] width 53 height 17
click at [490, 176] on button "VIEW" at bounding box center [509, 169] width 56 height 15
